Goal: Task Accomplishment & Management: Manage account settings

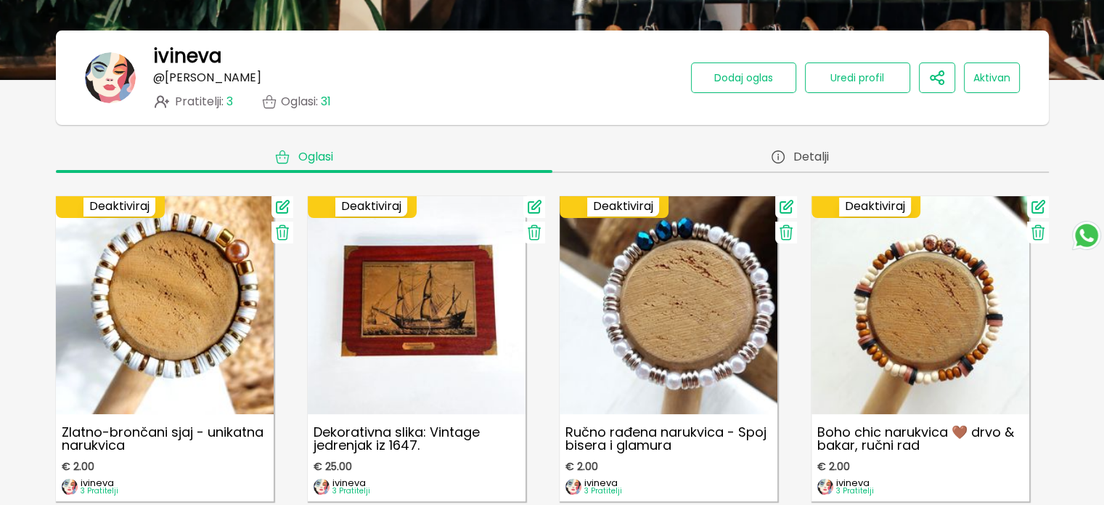
scroll to position [145, 0]
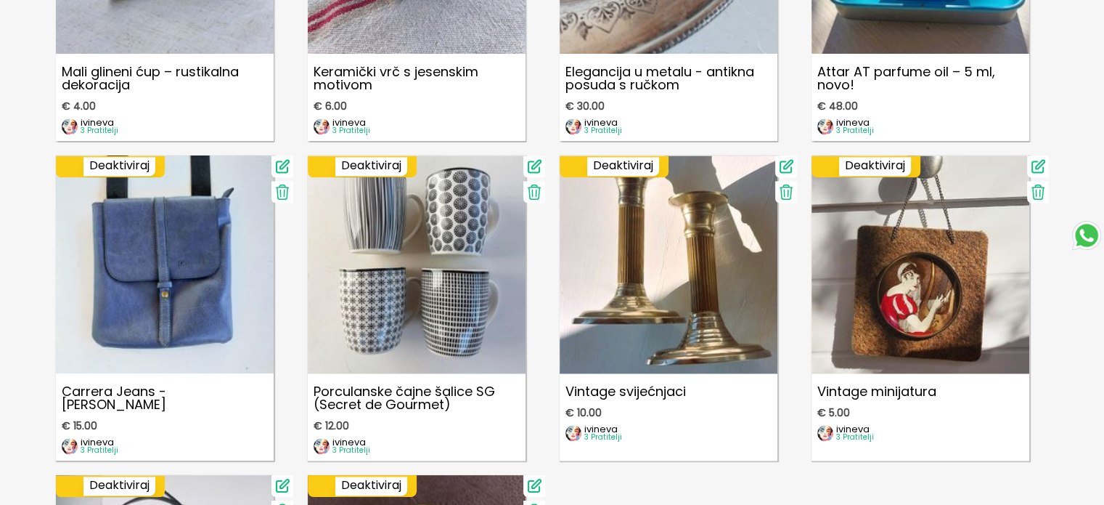
scroll to position [2106, 0]
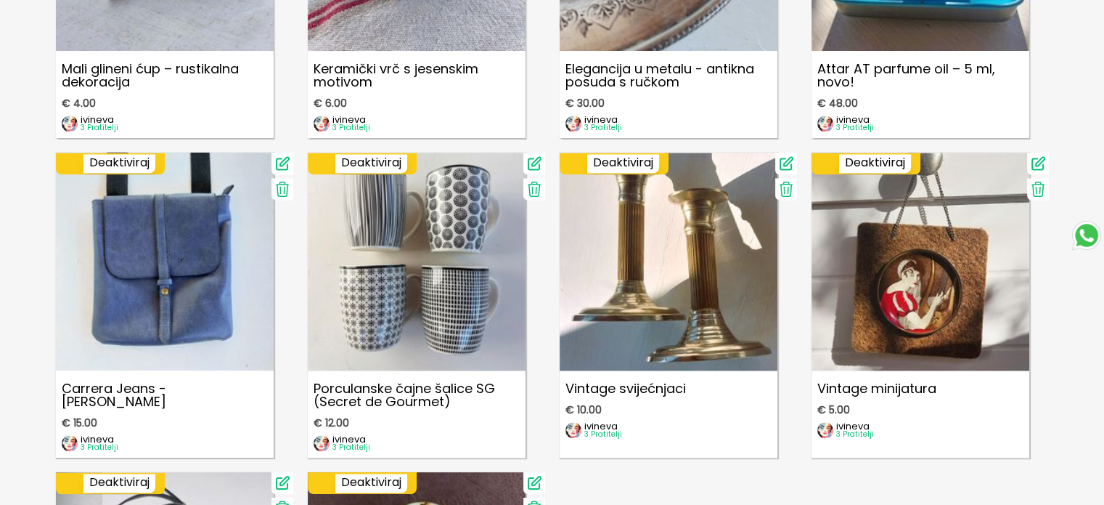
click at [532, 184] on icon at bounding box center [534, 189] width 12 height 15
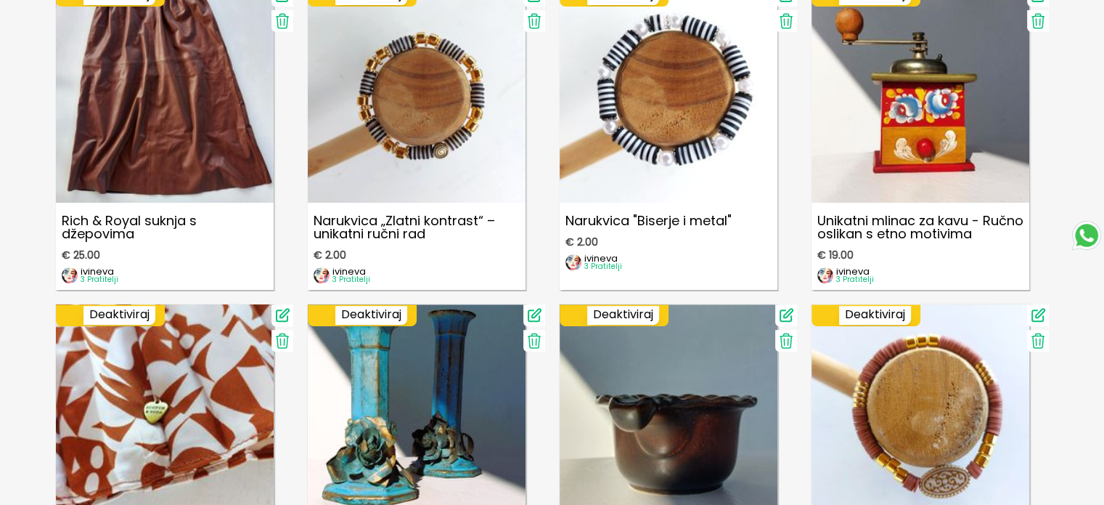
scroll to position [581, 0]
